Goal: Task Accomplishment & Management: Use online tool/utility

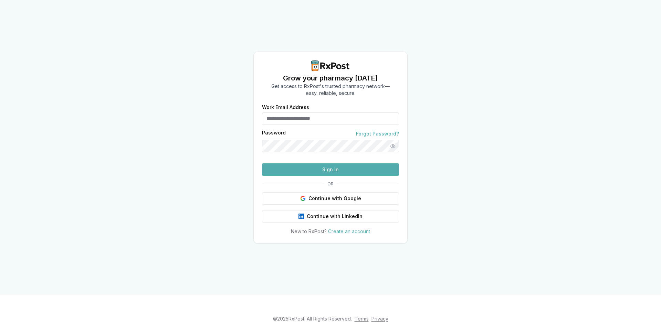
type input "**********"
click at [330, 158] on div at bounding box center [330, 158] width 0 height 0
click at [331, 176] on button "Sign In" at bounding box center [330, 169] width 137 height 12
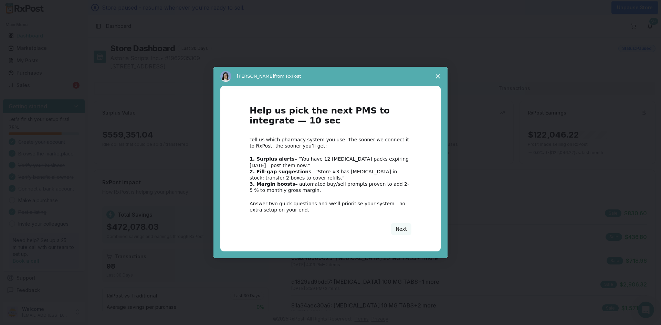
click at [436, 74] on icon "Close survey" at bounding box center [438, 76] width 4 height 4
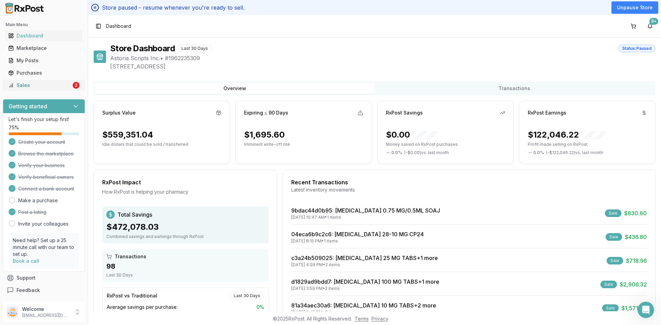
click at [30, 87] on div "Sales" at bounding box center [39, 85] width 63 height 7
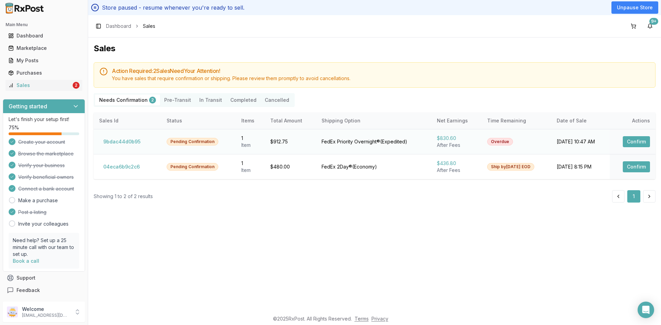
click at [636, 139] on button "Confirm" at bounding box center [636, 141] width 27 height 11
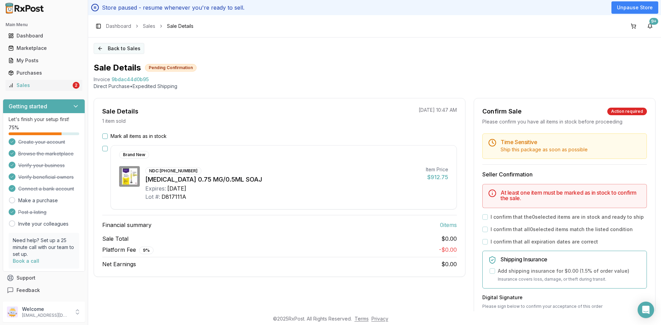
click at [110, 47] on button "Back to Sales" at bounding box center [119, 48] width 51 height 11
